Goal: Leave review/rating

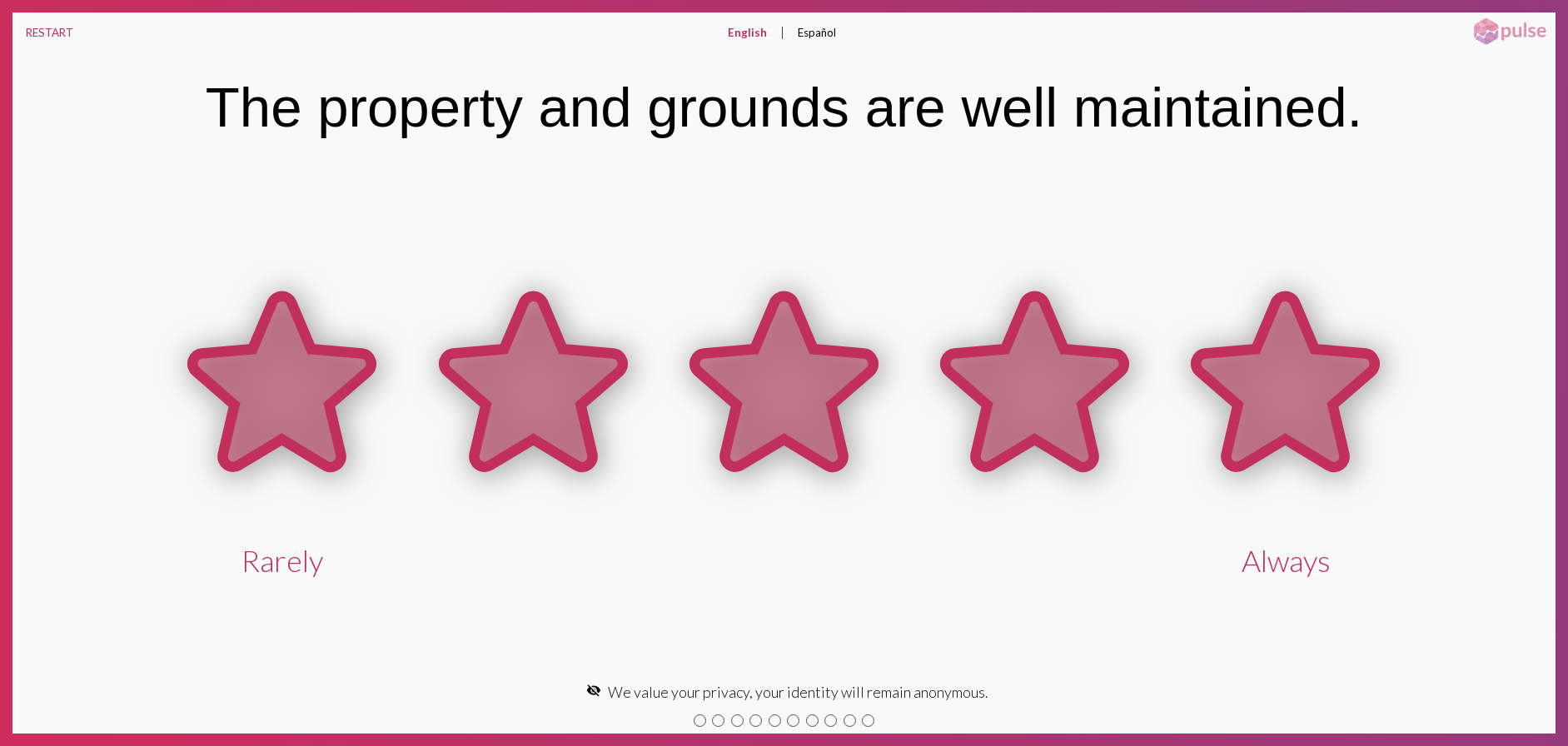
click at [1279, 372] on icon at bounding box center [1286, 381] width 179 height 171
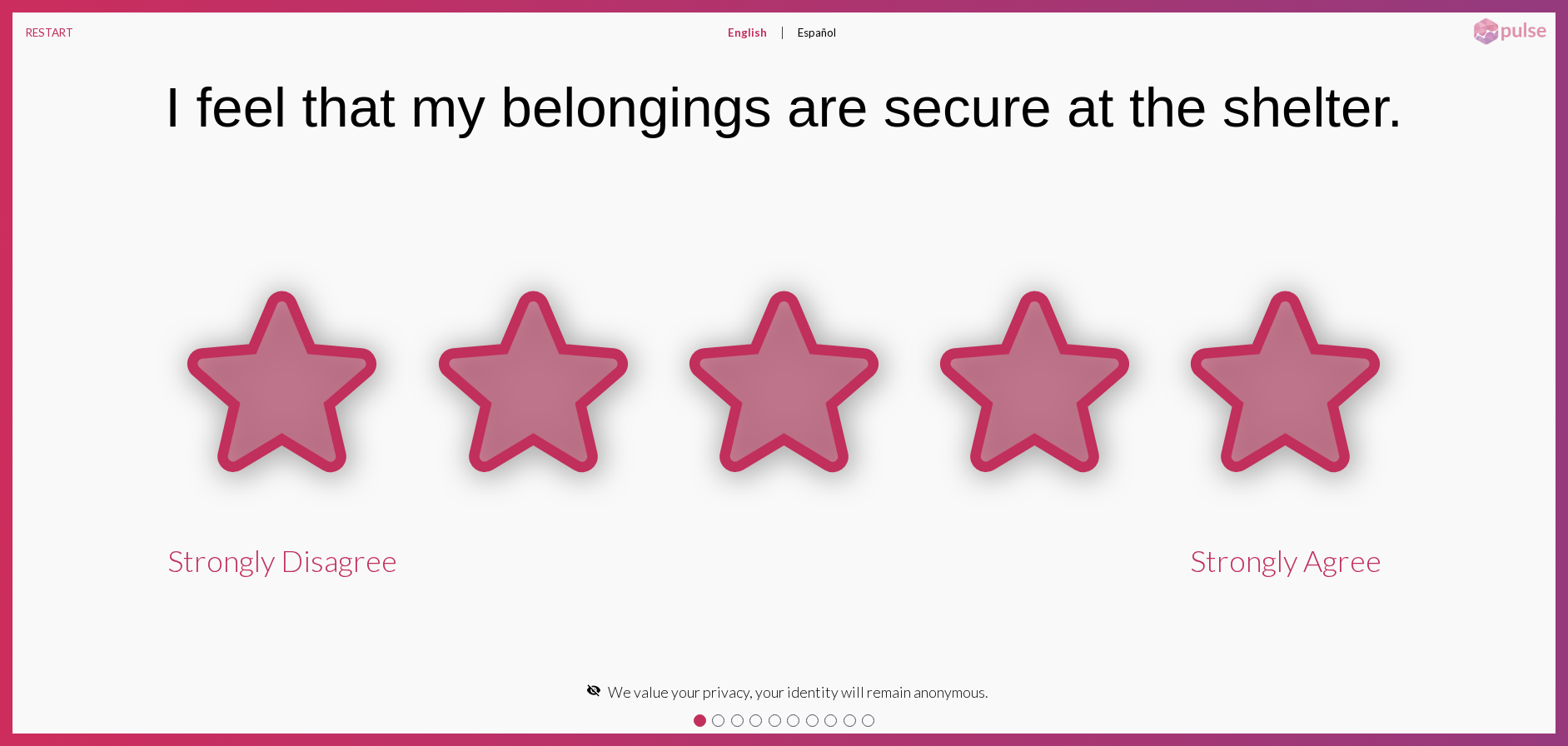
click at [1279, 372] on icon at bounding box center [1286, 381] width 179 height 171
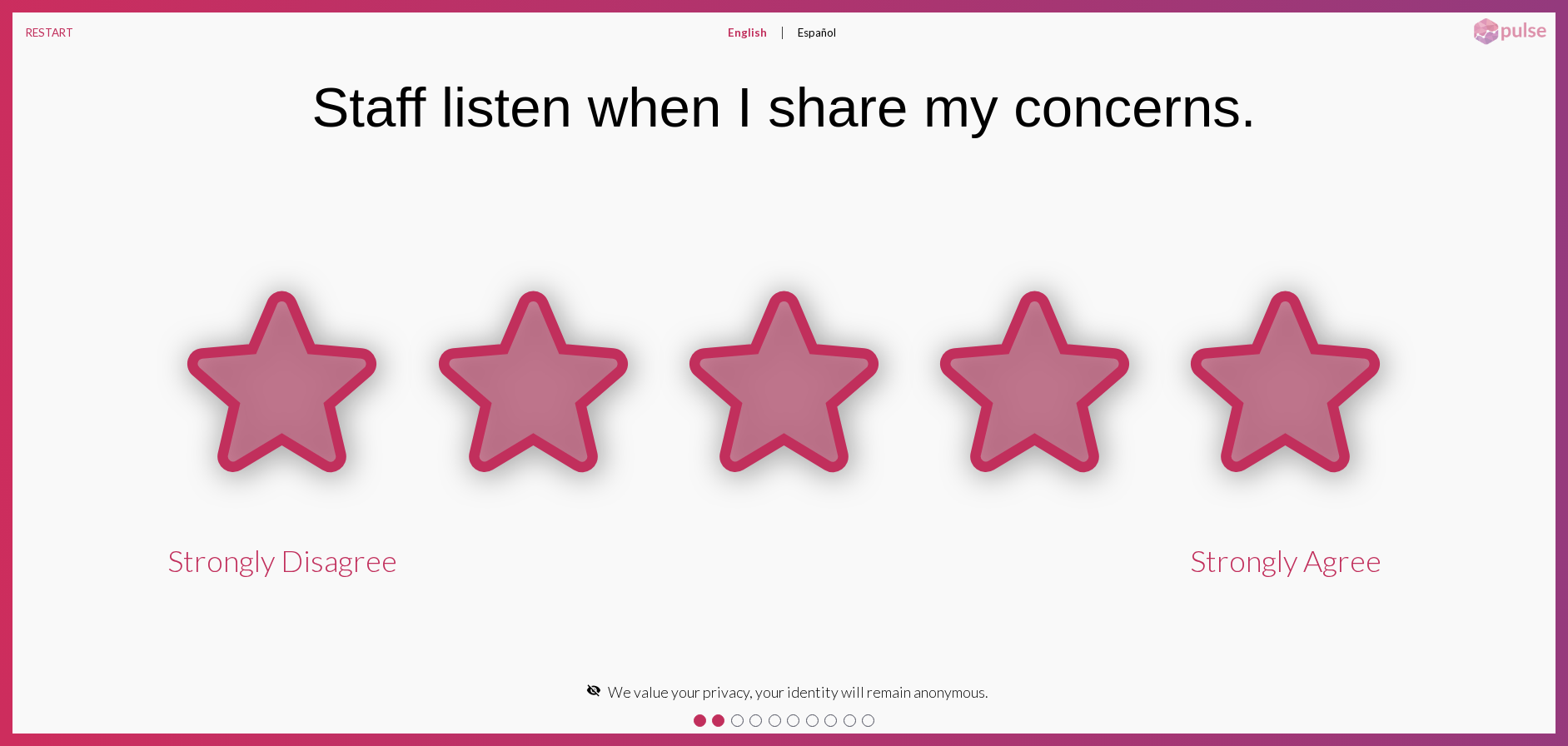
click at [1279, 372] on icon at bounding box center [1286, 381] width 179 height 171
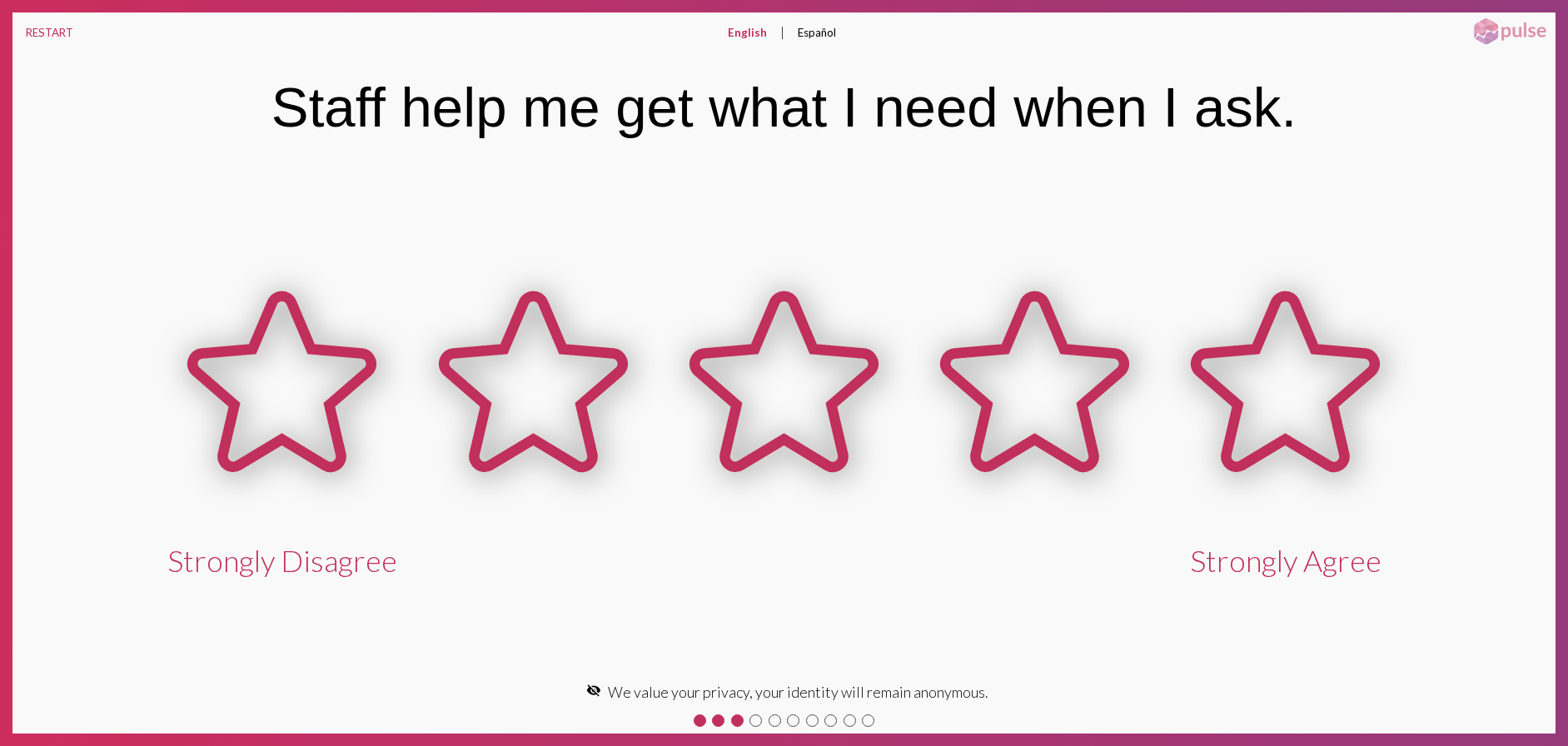
click at [1279, 372] on icon at bounding box center [1286, 381] width 179 height 171
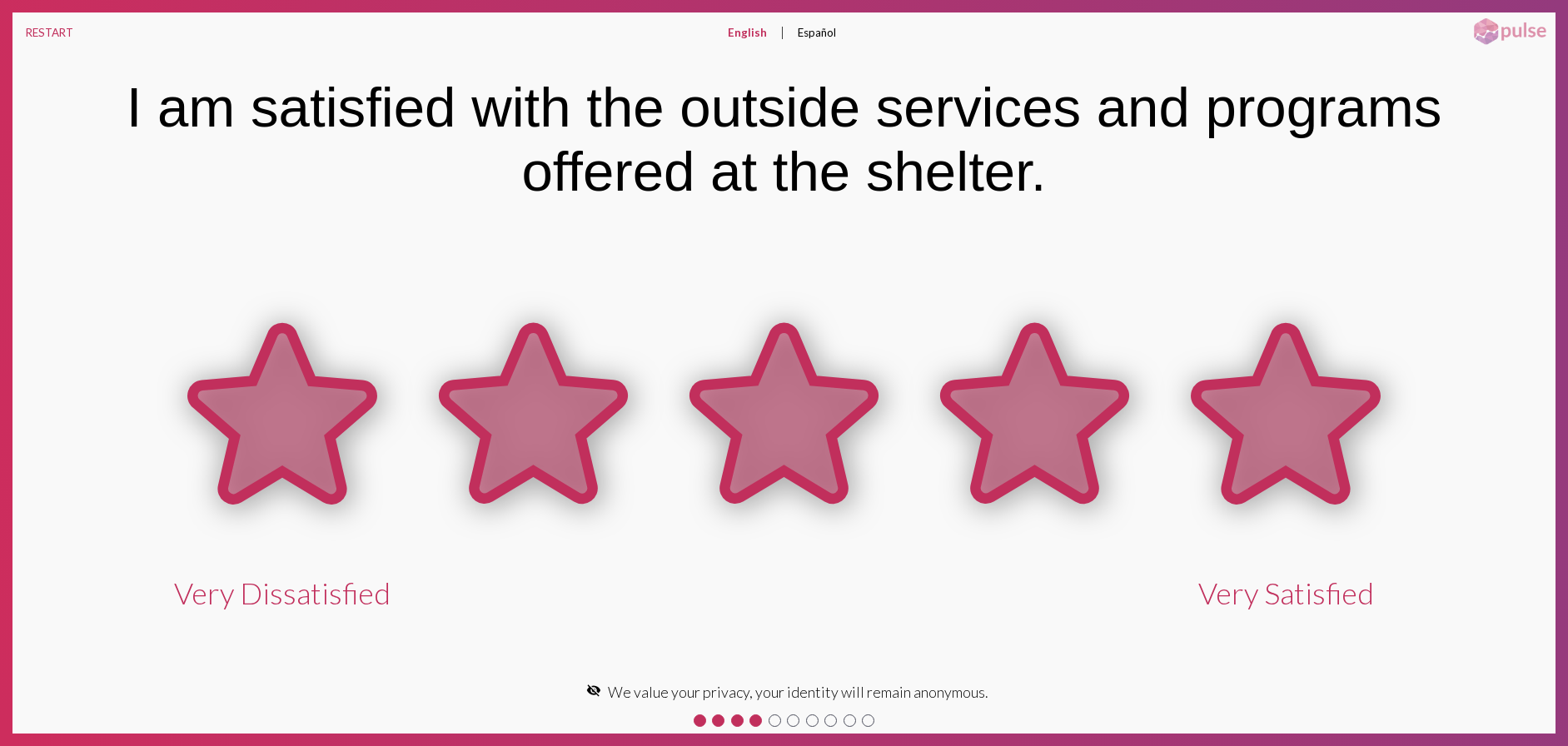
click at [1279, 372] on icon at bounding box center [1286, 413] width 179 height 171
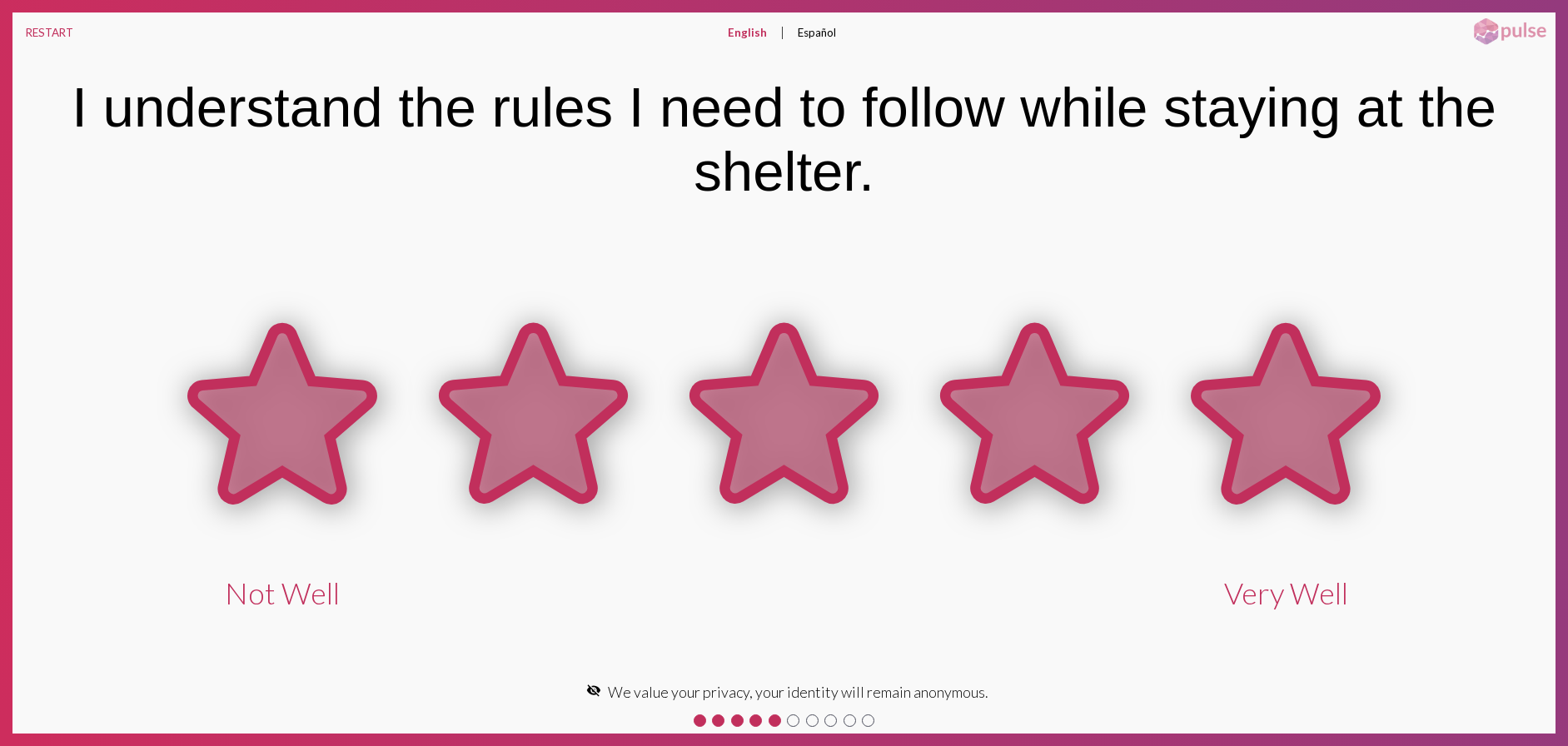
click at [1279, 372] on icon at bounding box center [1286, 413] width 179 height 171
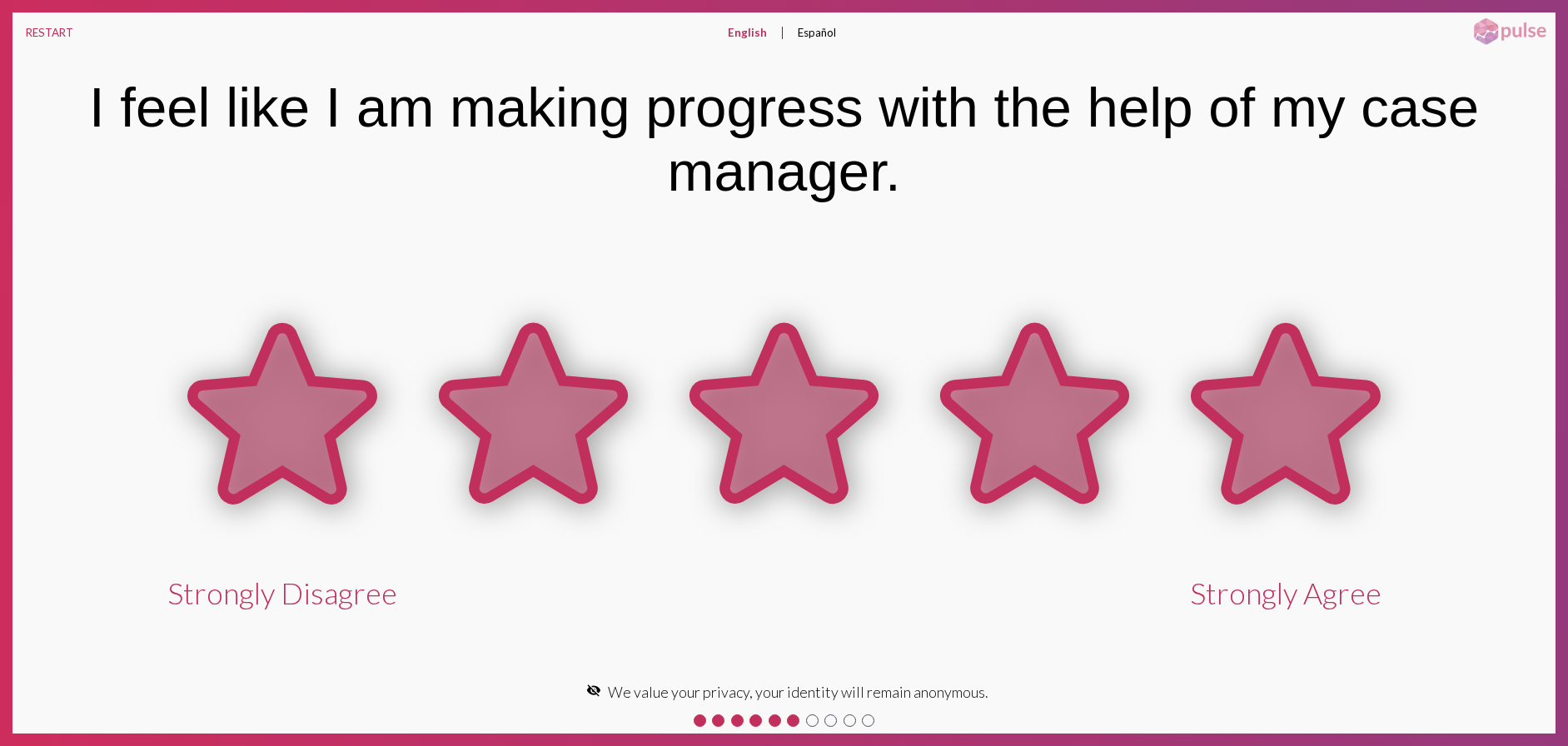
click at [1279, 372] on icon at bounding box center [1286, 413] width 179 height 171
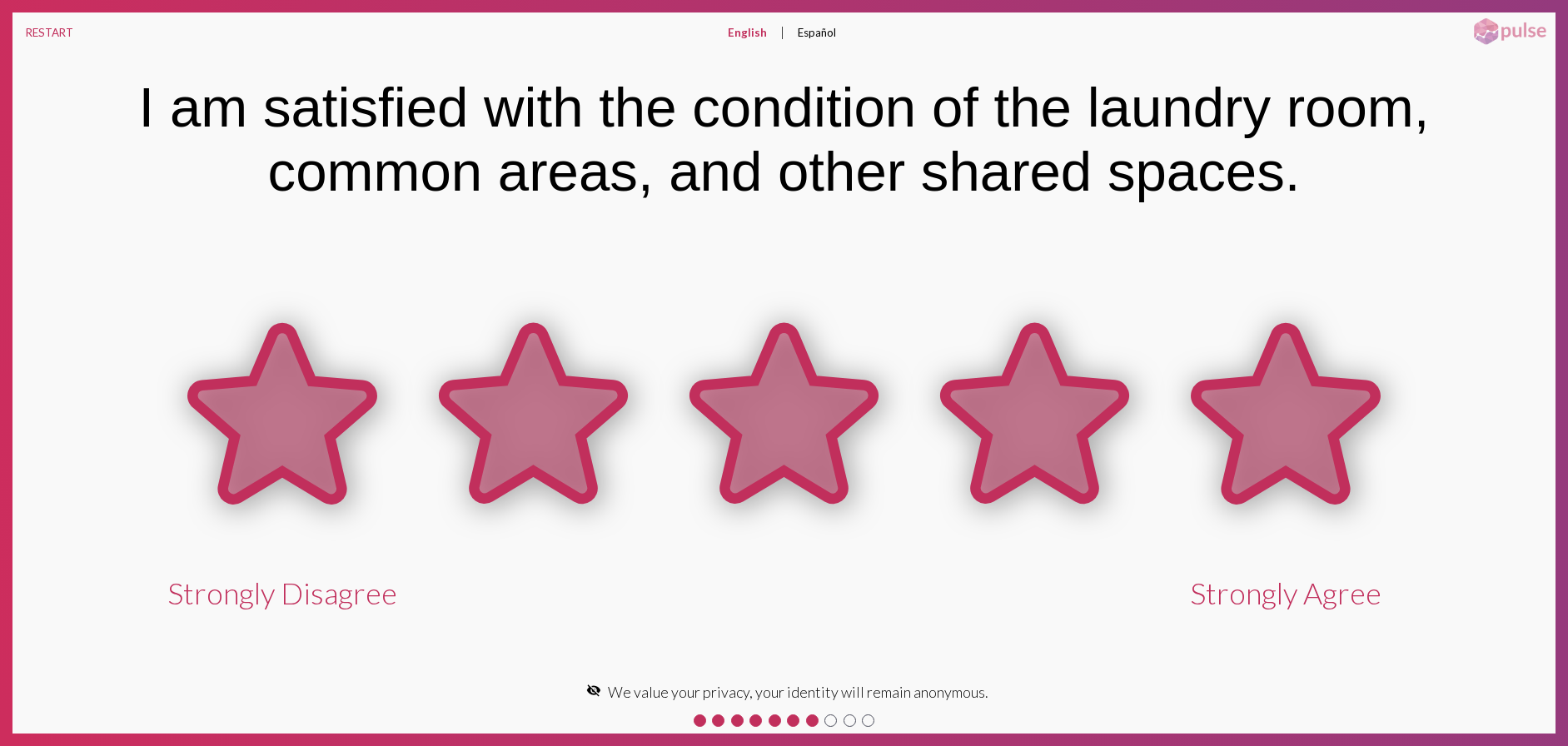
click at [1279, 372] on icon at bounding box center [1286, 413] width 179 height 171
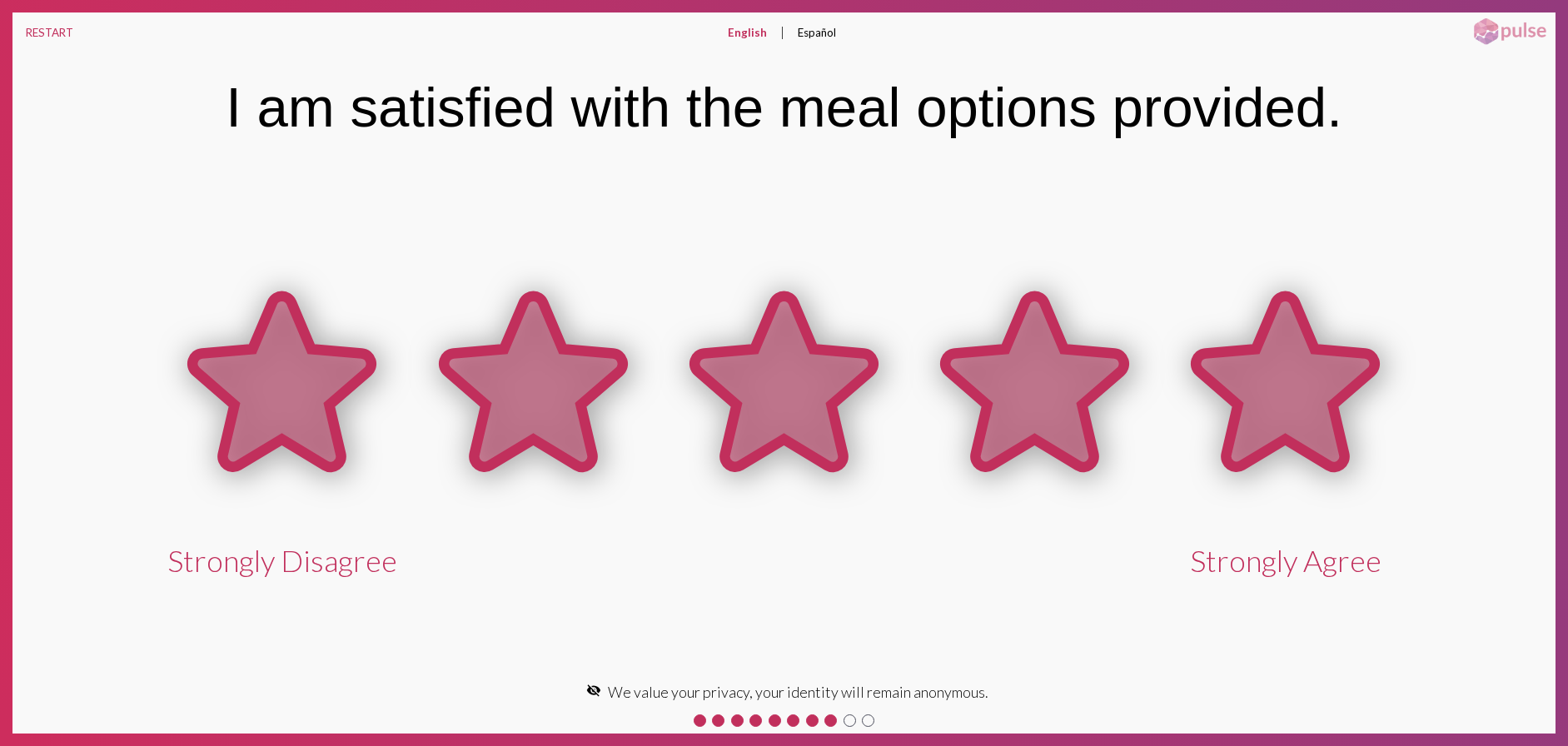
click at [1279, 372] on icon at bounding box center [1286, 381] width 179 height 171
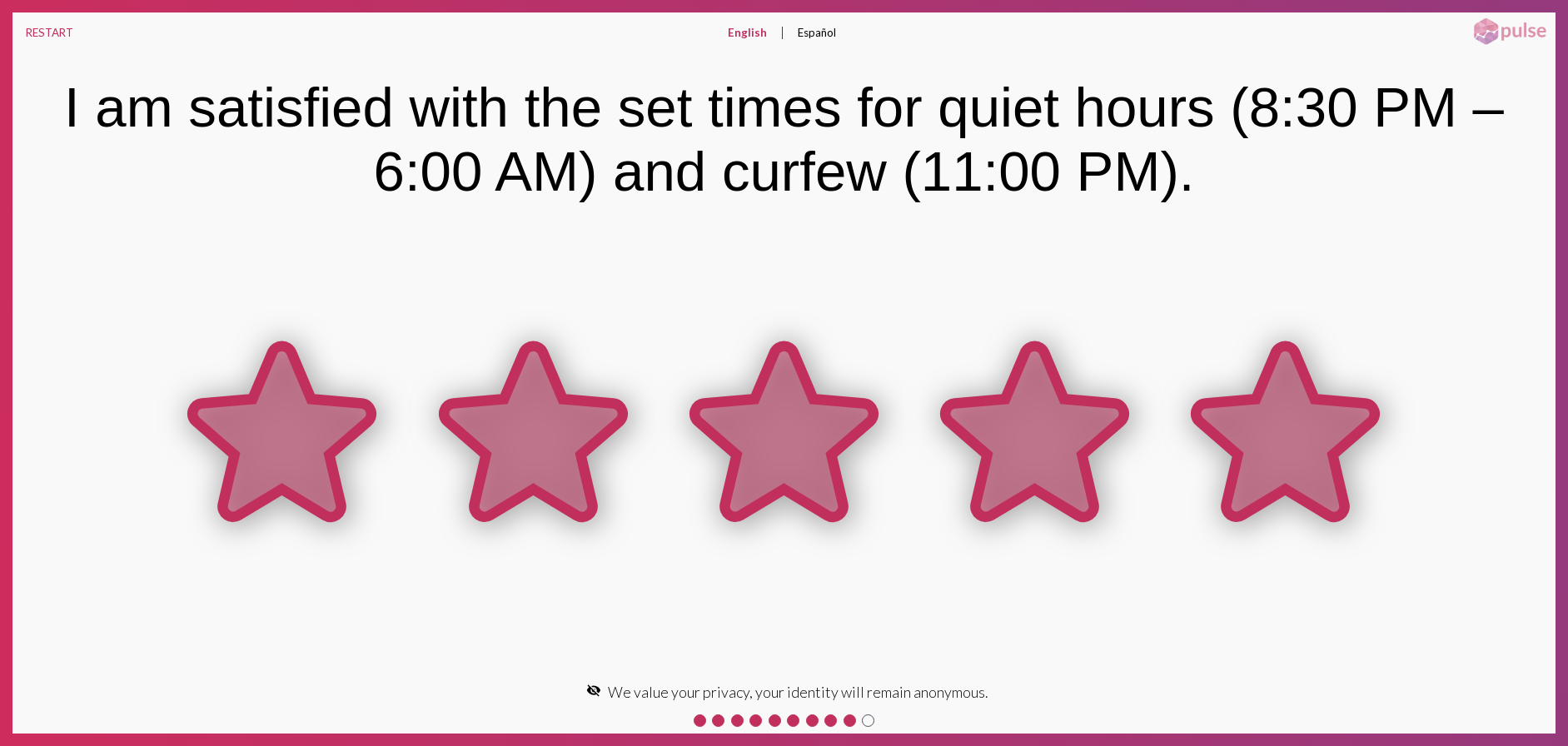
click at [1279, 372] on icon at bounding box center [1286, 431] width 179 height 171
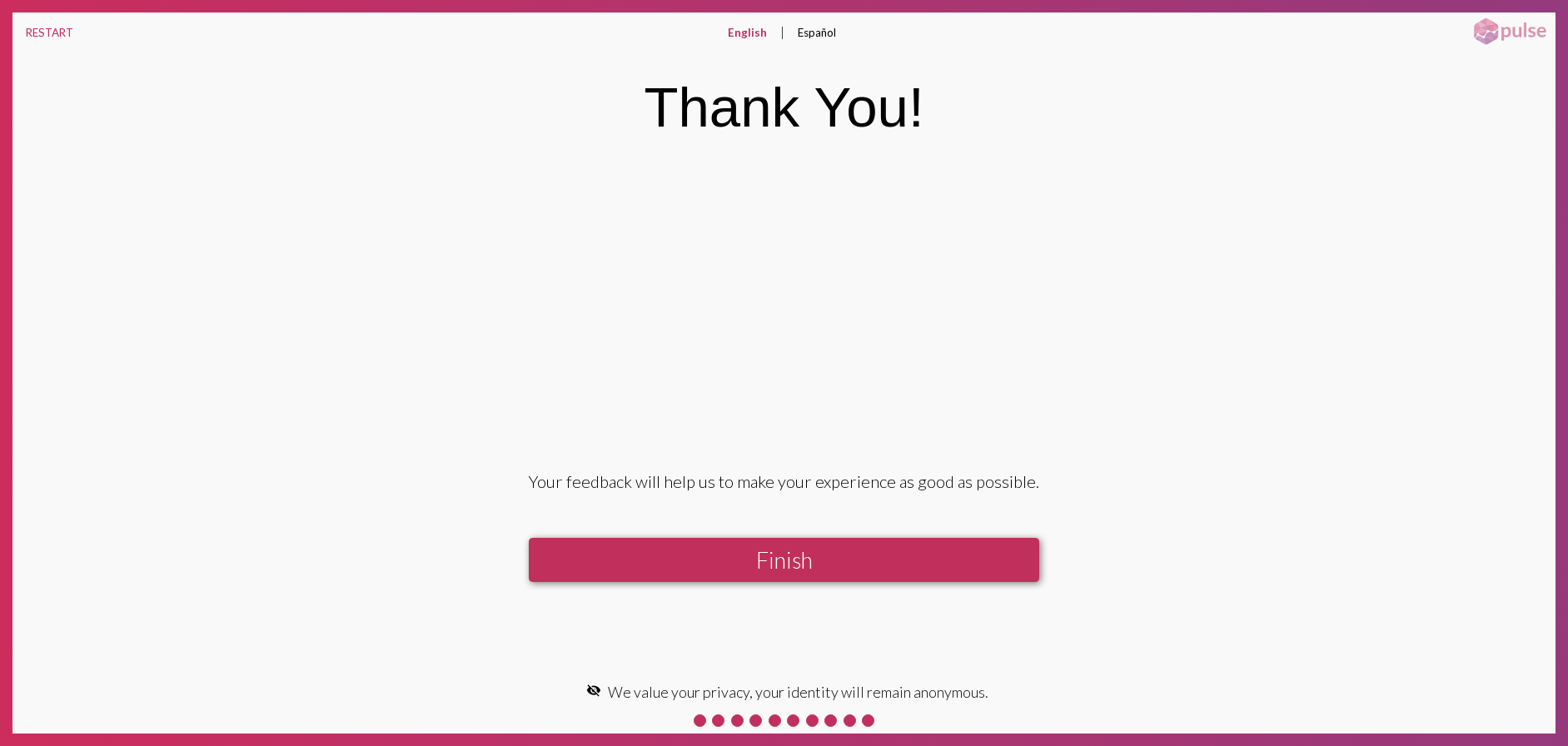
click at [1279, 372] on pl-action-question "Your feedback will help us to make your experience as good as possible. Finish" at bounding box center [784, 419] width 1543 height 343
